Goal: Obtain resource: Obtain resource

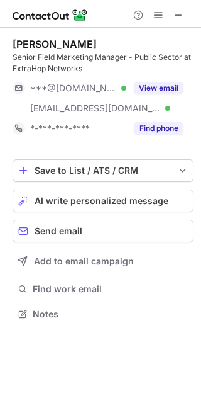
scroll to position [305, 201]
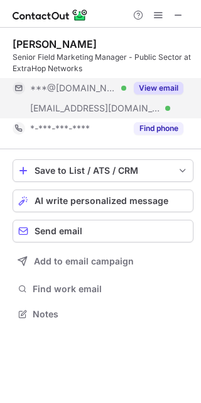
click at [170, 83] on button "View email" at bounding box center [159, 88] width 50 height 13
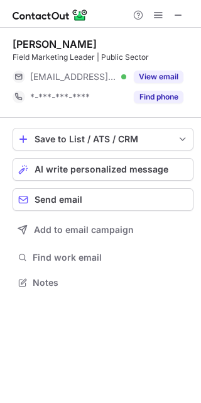
scroll to position [273, 201]
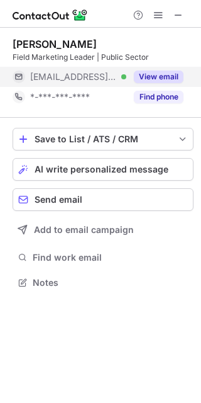
click at [171, 79] on button "View email" at bounding box center [159, 77] width 50 height 13
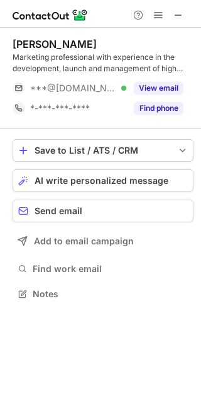
scroll to position [285, 201]
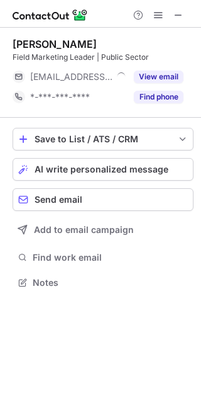
scroll to position [6, 6]
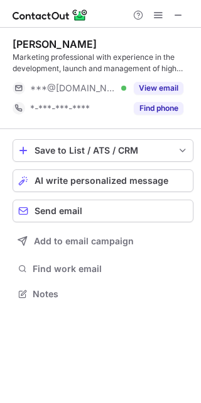
scroll to position [285, 201]
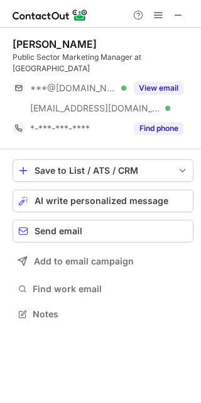
scroll to position [293, 201]
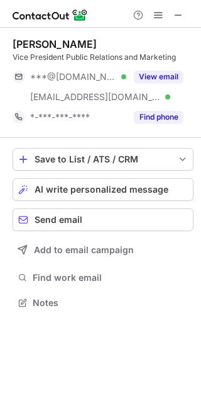
scroll to position [293, 201]
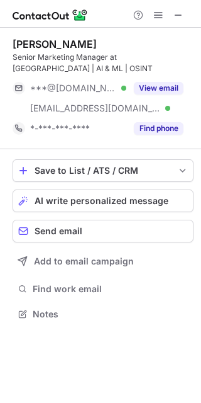
scroll to position [305, 201]
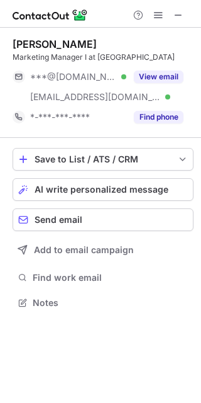
scroll to position [293, 201]
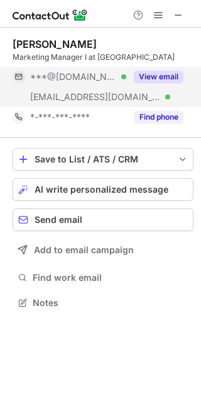
click at [172, 77] on button "View email" at bounding box center [159, 77] width 50 height 13
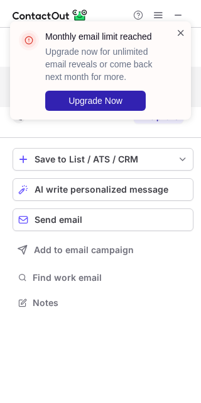
click at [180, 30] on span at bounding box center [181, 32] width 10 height 13
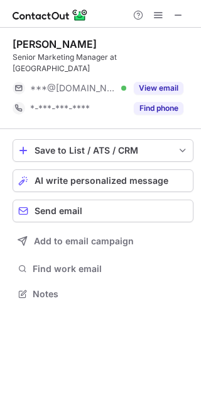
scroll to position [273, 201]
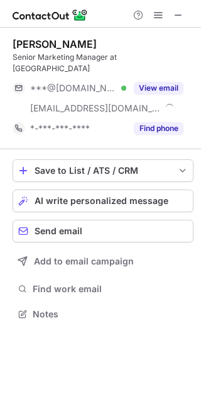
scroll to position [293, 201]
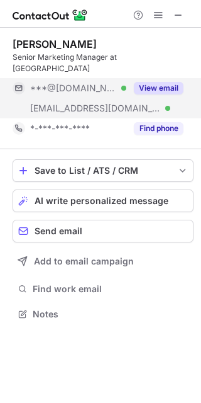
click at [164, 82] on button "View email" at bounding box center [159, 88] width 50 height 13
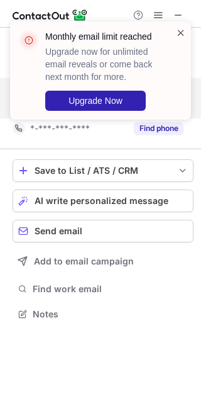
click at [183, 33] on span at bounding box center [181, 32] width 10 height 13
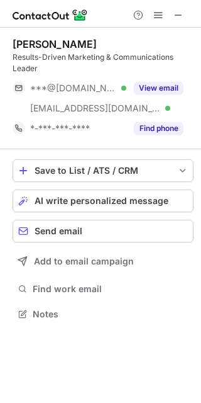
scroll to position [305, 201]
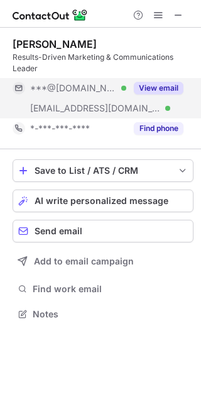
click at [149, 96] on div "View email" at bounding box center [155, 88] width 57 height 20
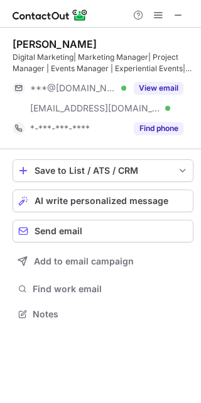
scroll to position [305, 201]
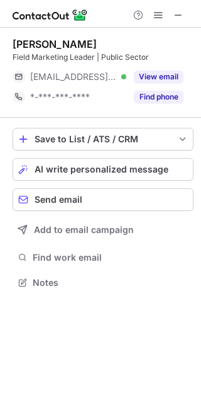
scroll to position [273, 201]
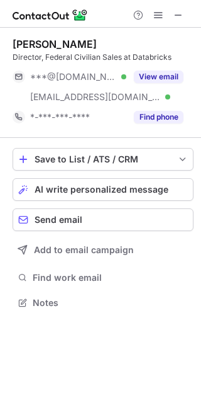
scroll to position [293, 201]
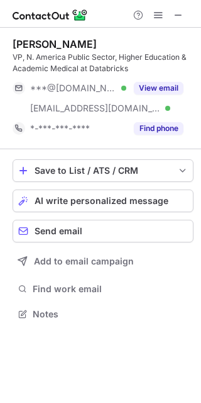
scroll to position [305, 201]
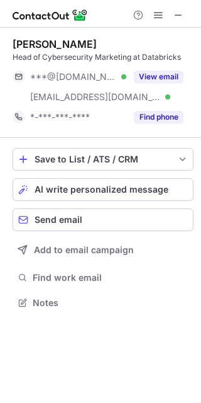
scroll to position [293, 201]
click at [177, 13] on span at bounding box center [179, 15] width 10 height 10
